Goal: Task Accomplishment & Management: Use online tool/utility

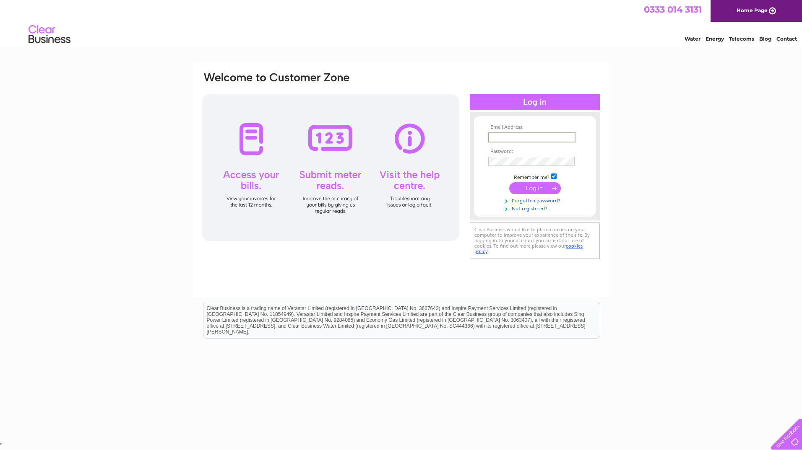
click at [544, 138] on input "text" at bounding box center [531, 138] width 87 height 10
type input "greid145@btinternet.com"
click at [509, 182] on input "submit" at bounding box center [535, 188] width 52 height 12
click at [533, 189] on input "submit" at bounding box center [535, 188] width 52 height 12
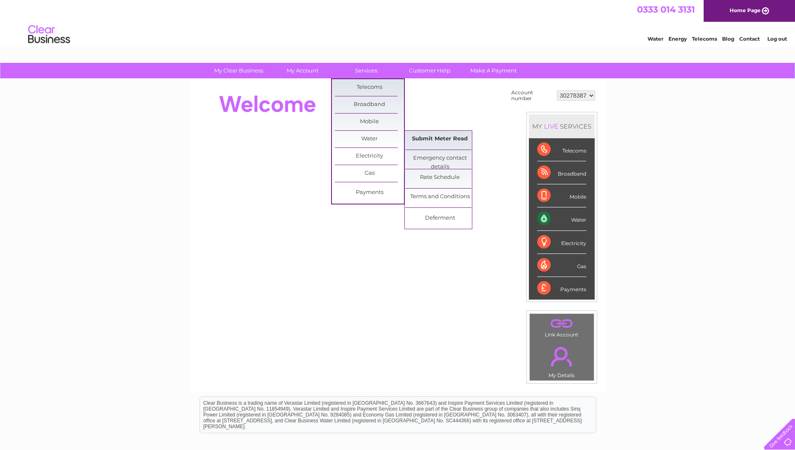
click at [432, 138] on link "Submit Meter Read" at bounding box center [439, 139] width 69 height 17
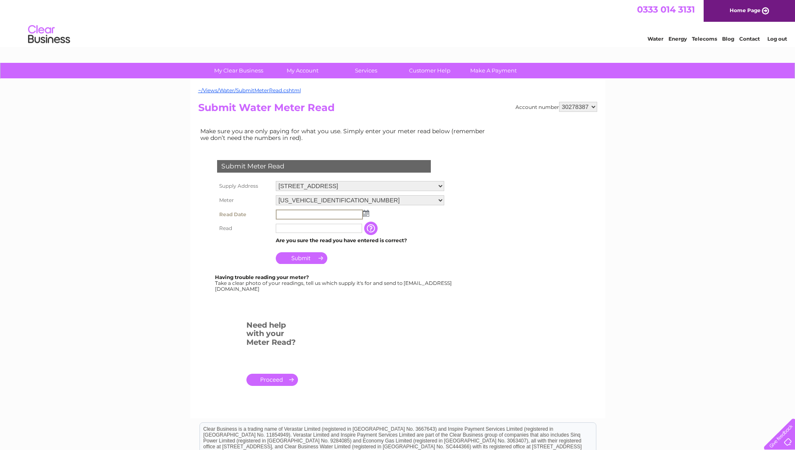
click at [316, 216] on input "text" at bounding box center [319, 215] width 87 height 10
click at [366, 213] on img at bounding box center [365, 213] width 6 height 7
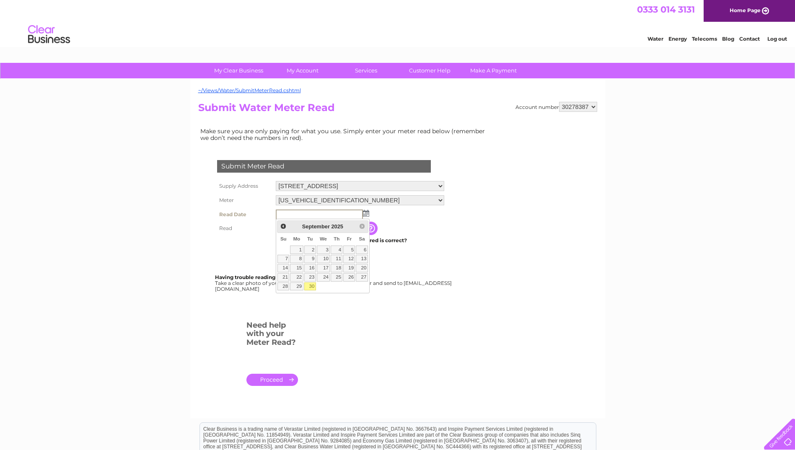
click at [313, 287] on link "30" at bounding box center [310, 287] width 12 height 8
type input "2025/09/30"
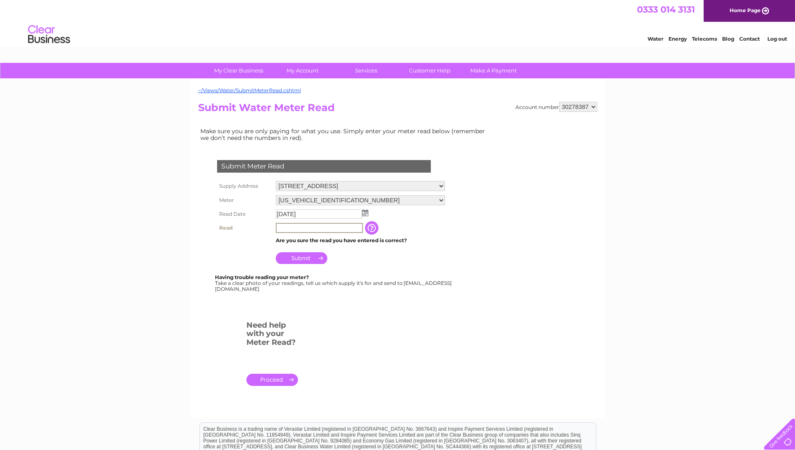
click at [327, 227] on input "text" at bounding box center [319, 228] width 87 height 10
type input "00028"
click at [310, 259] on input "Submit" at bounding box center [302, 258] width 52 height 12
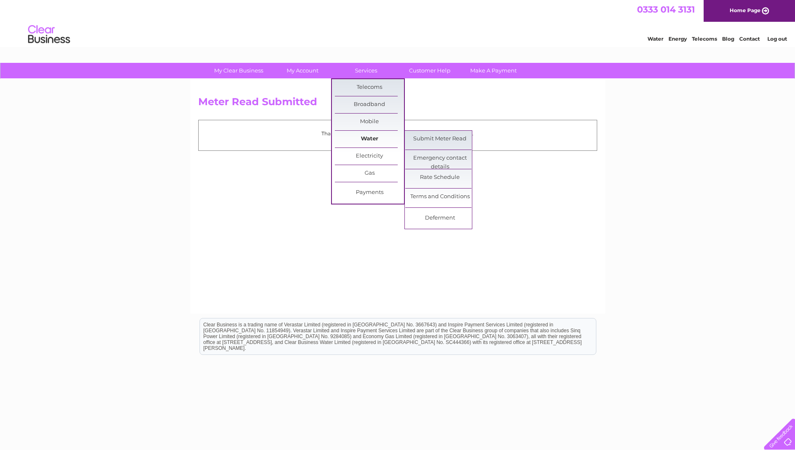
click at [370, 144] on link "Water" at bounding box center [369, 139] width 69 height 17
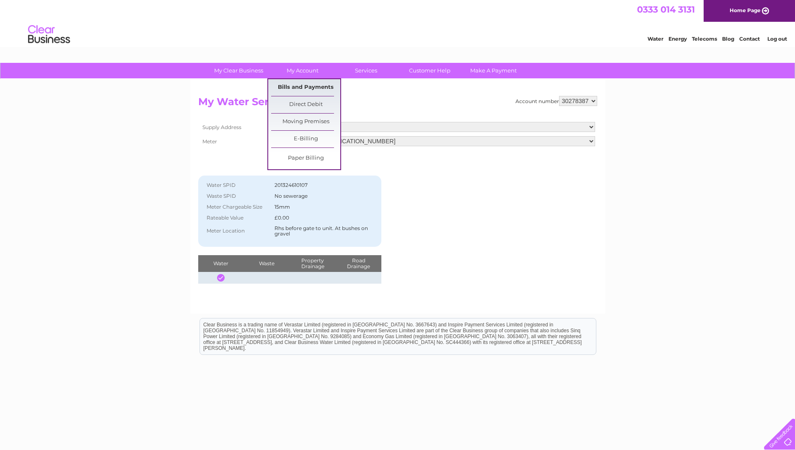
click at [306, 91] on link "Bills and Payments" at bounding box center [305, 87] width 69 height 17
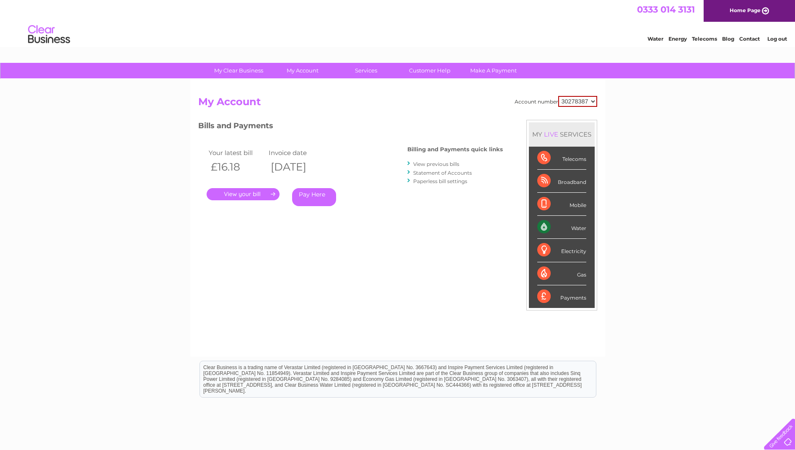
click at [263, 199] on link "." at bounding box center [243, 194] width 73 height 12
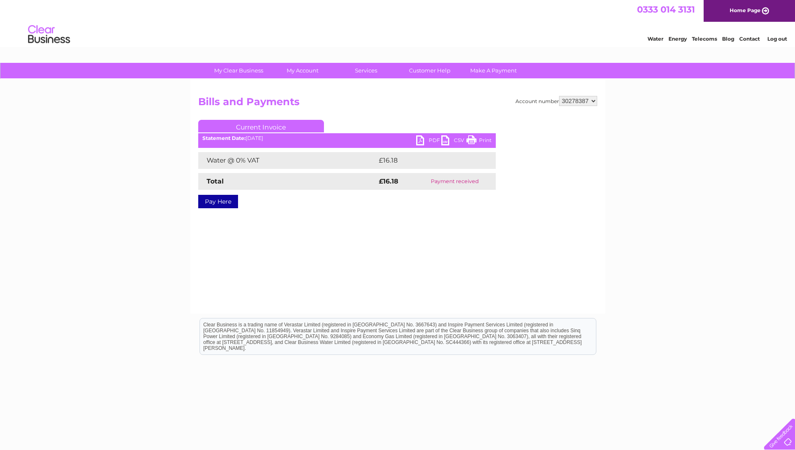
click at [433, 140] on link "PDF" at bounding box center [428, 141] width 25 height 12
click at [429, 140] on link "PDF" at bounding box center [428, 141] width 25 height 12
